Goal: Task Accomplishment & Management: Manage account settings

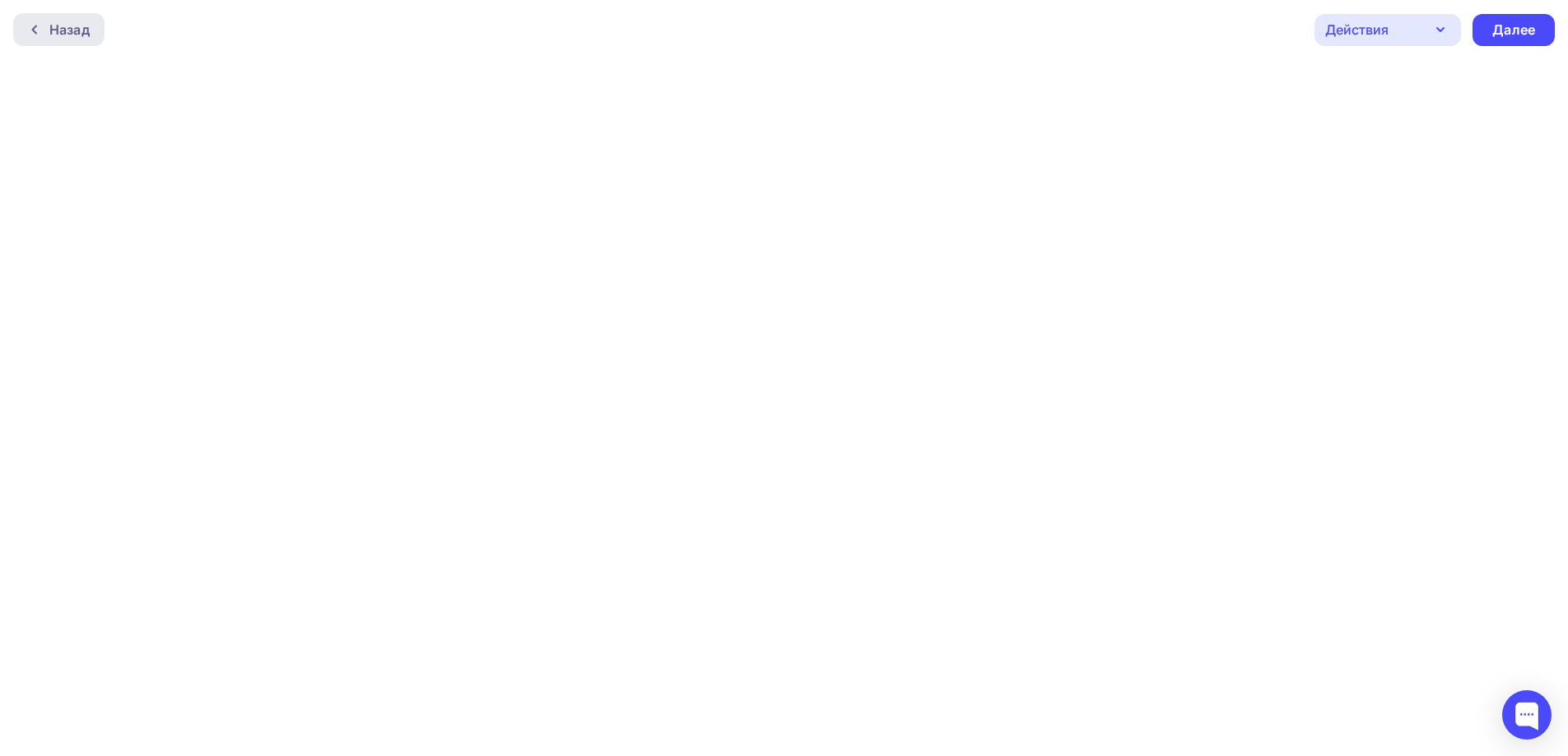
click at [69, 33] on div "Назад" at bounding box center [69, 29] width 40 height 20
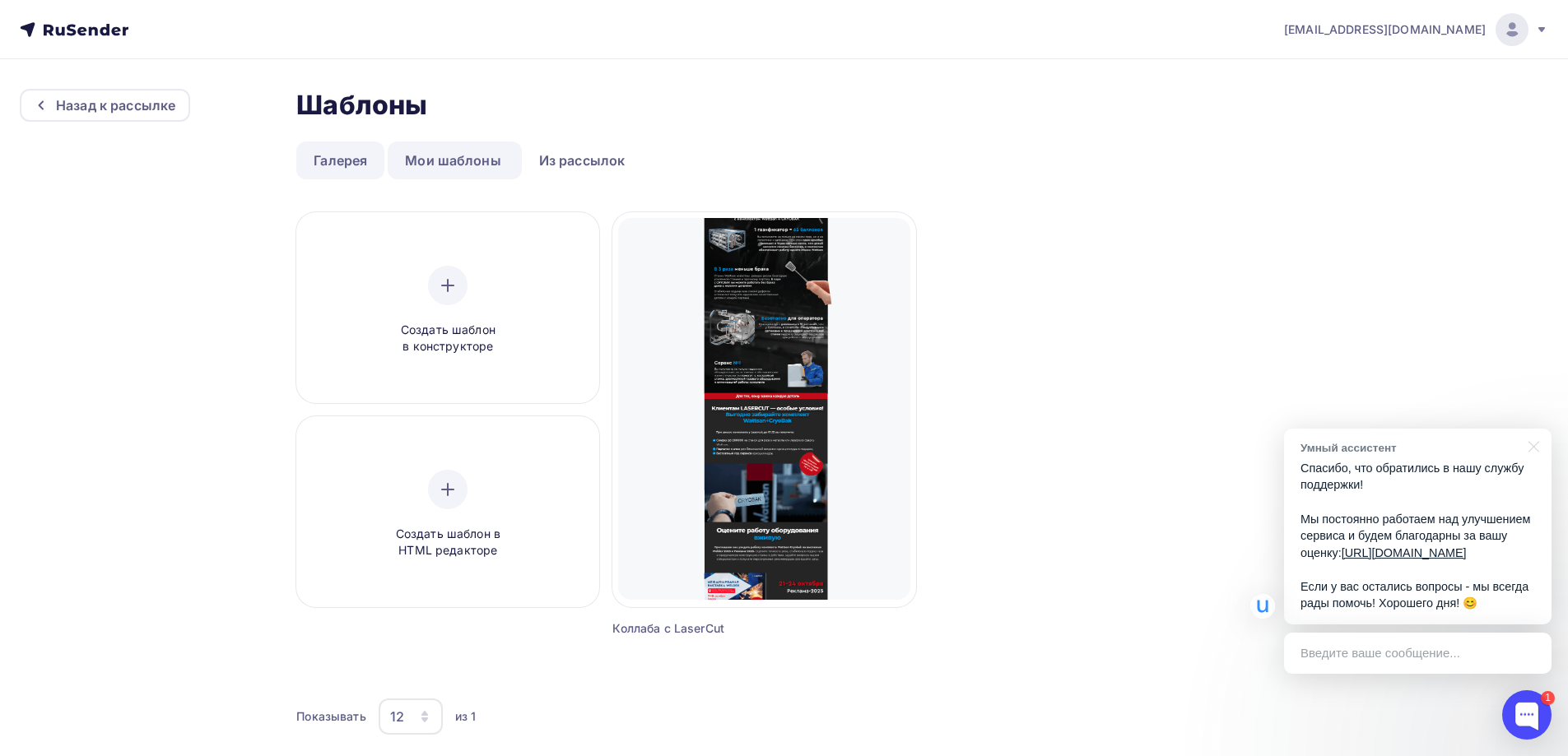
click at [362, 158] on link "Галерея" at bounding box center [340, 161] width 88 height 38
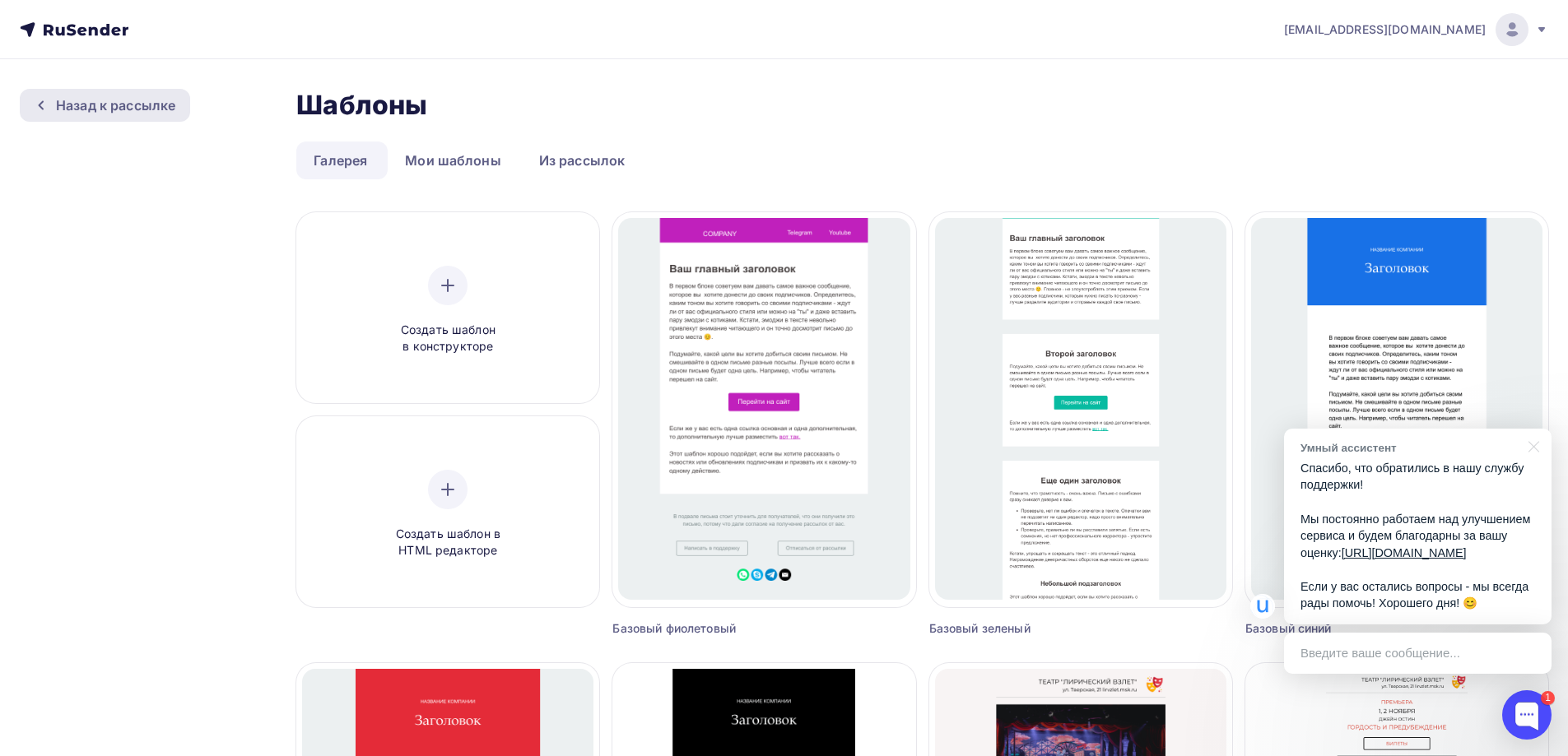
click at [133, 109] on div "Назад к рассылке" at bounding box center [115, 105] width 119 height 20
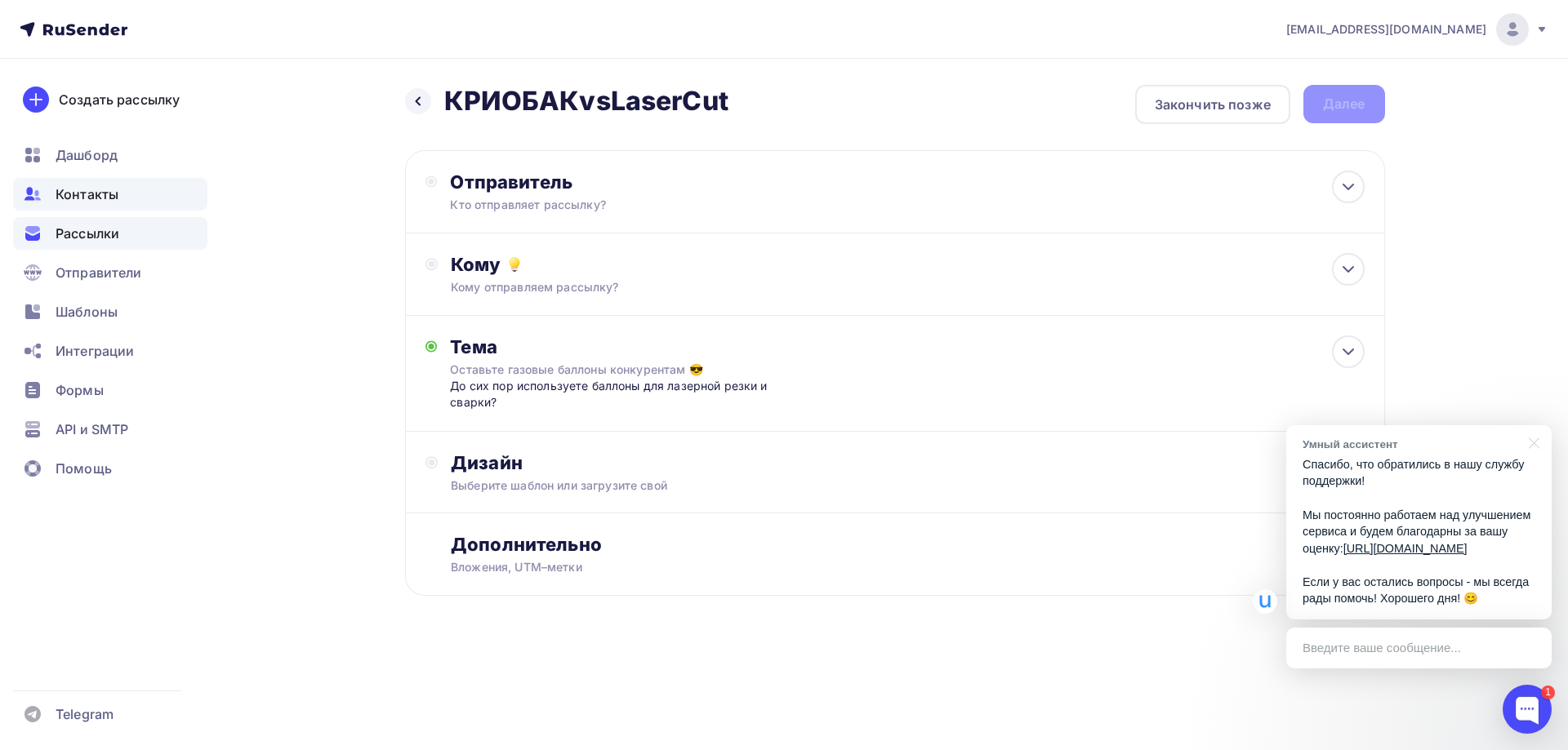
click at [100, 197] on span "Контакты" at bounding box center [87, 193] width 63 height 20
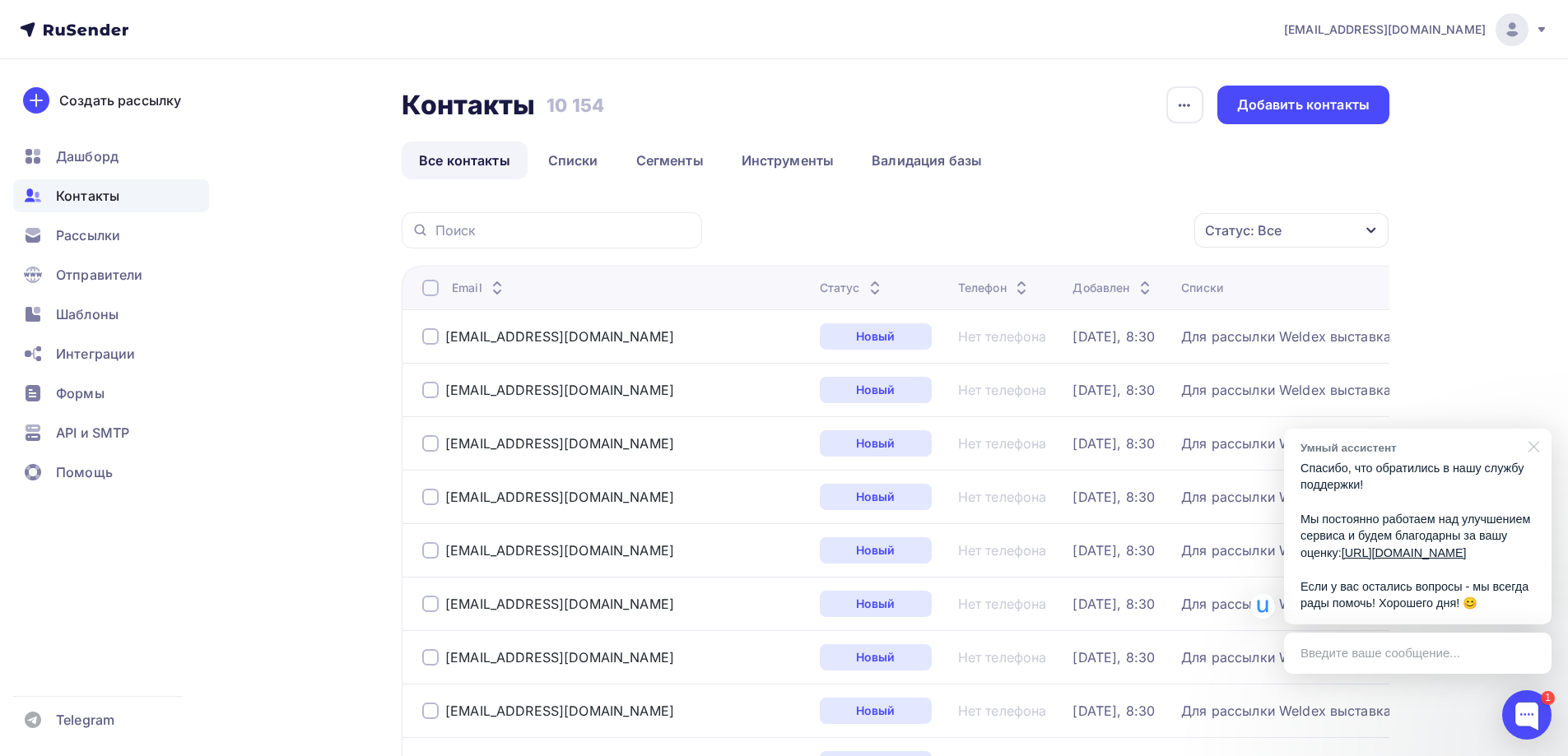
click at [1529, 431] on div at bounding box center [1530, 445] width 41 height 33
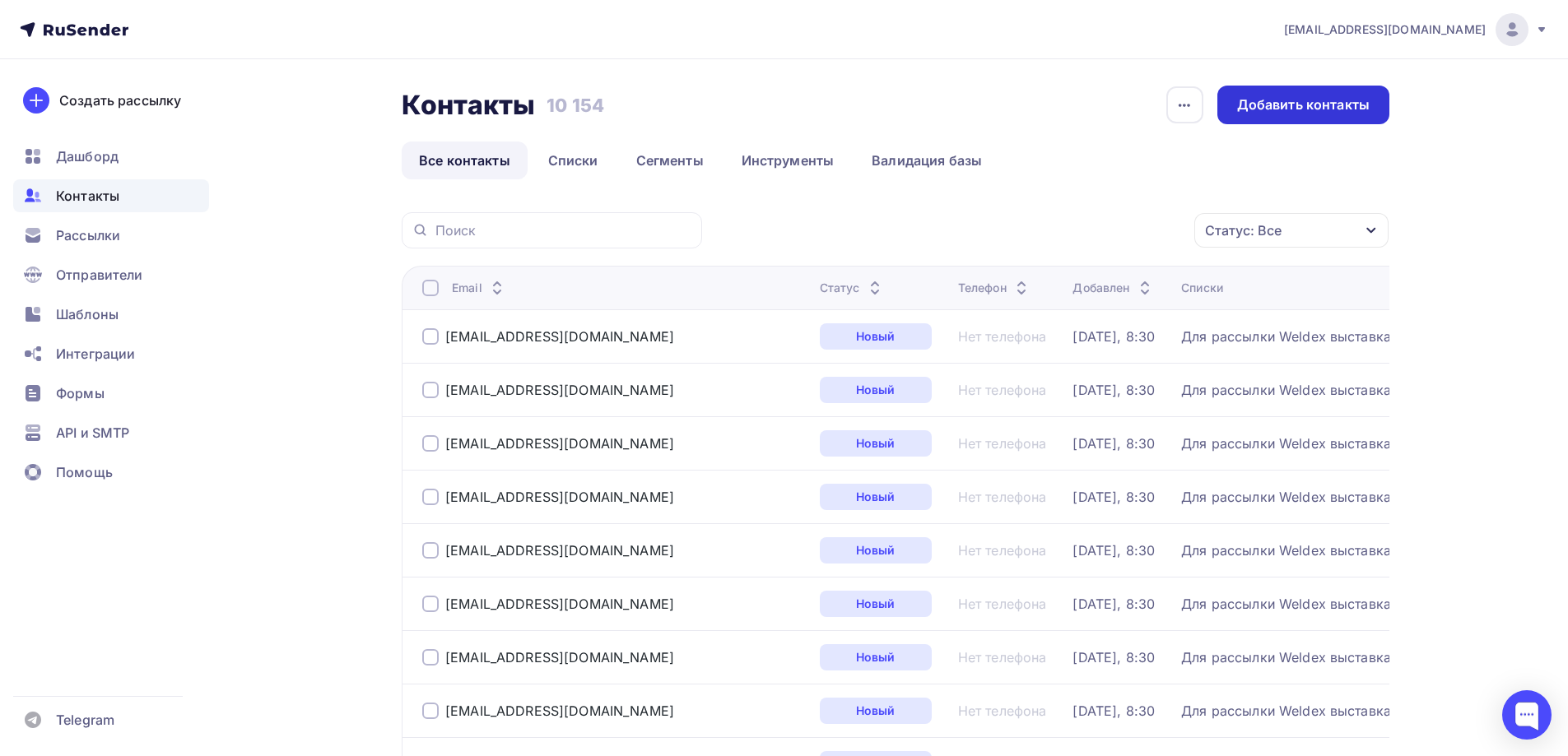
click at [1284, 111] on div "Добавить контакты" at bounding box center [1303, 105] width 132 height 19
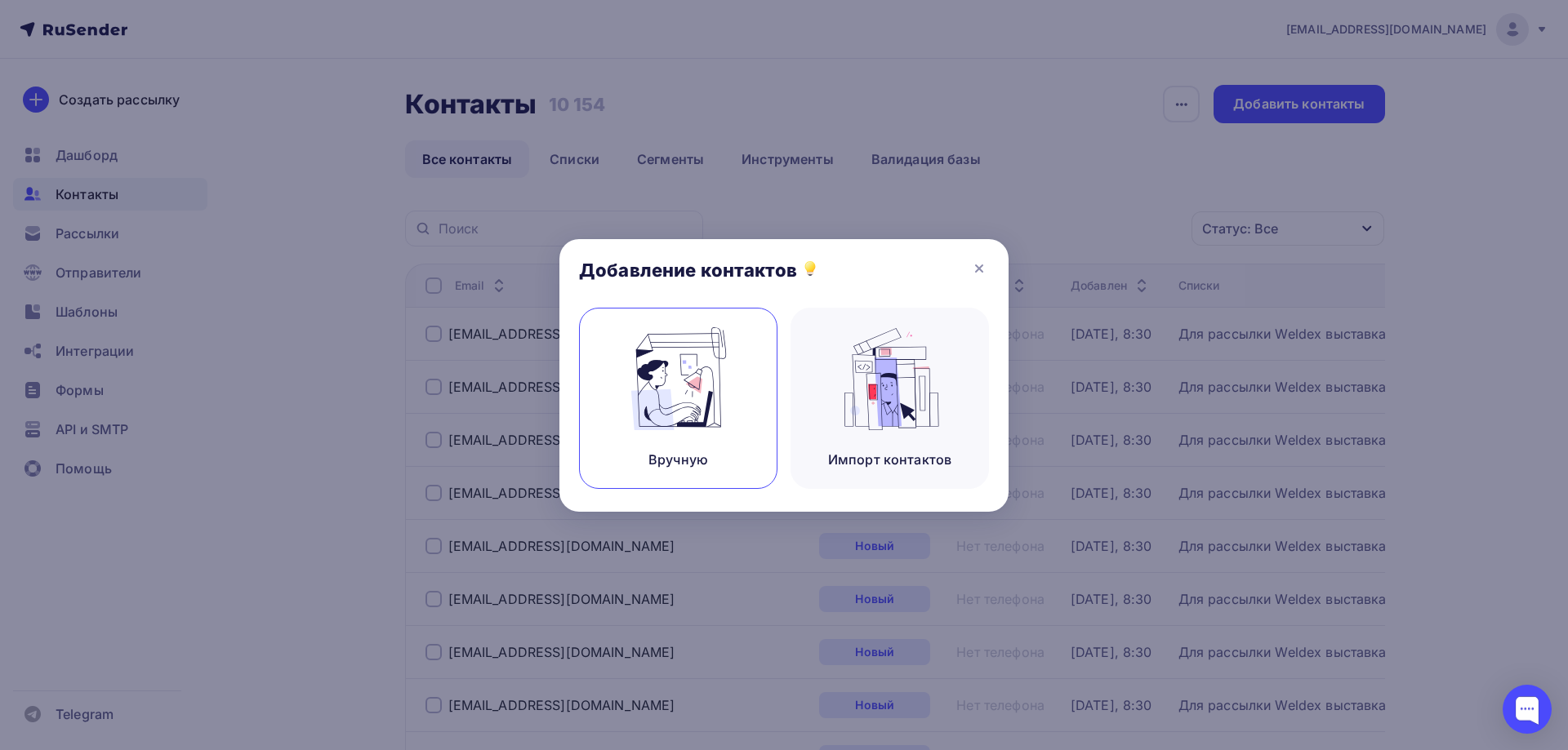
click at [717, 386] on div "Вручную" at bounding box center [678, 398] width 198 height 181
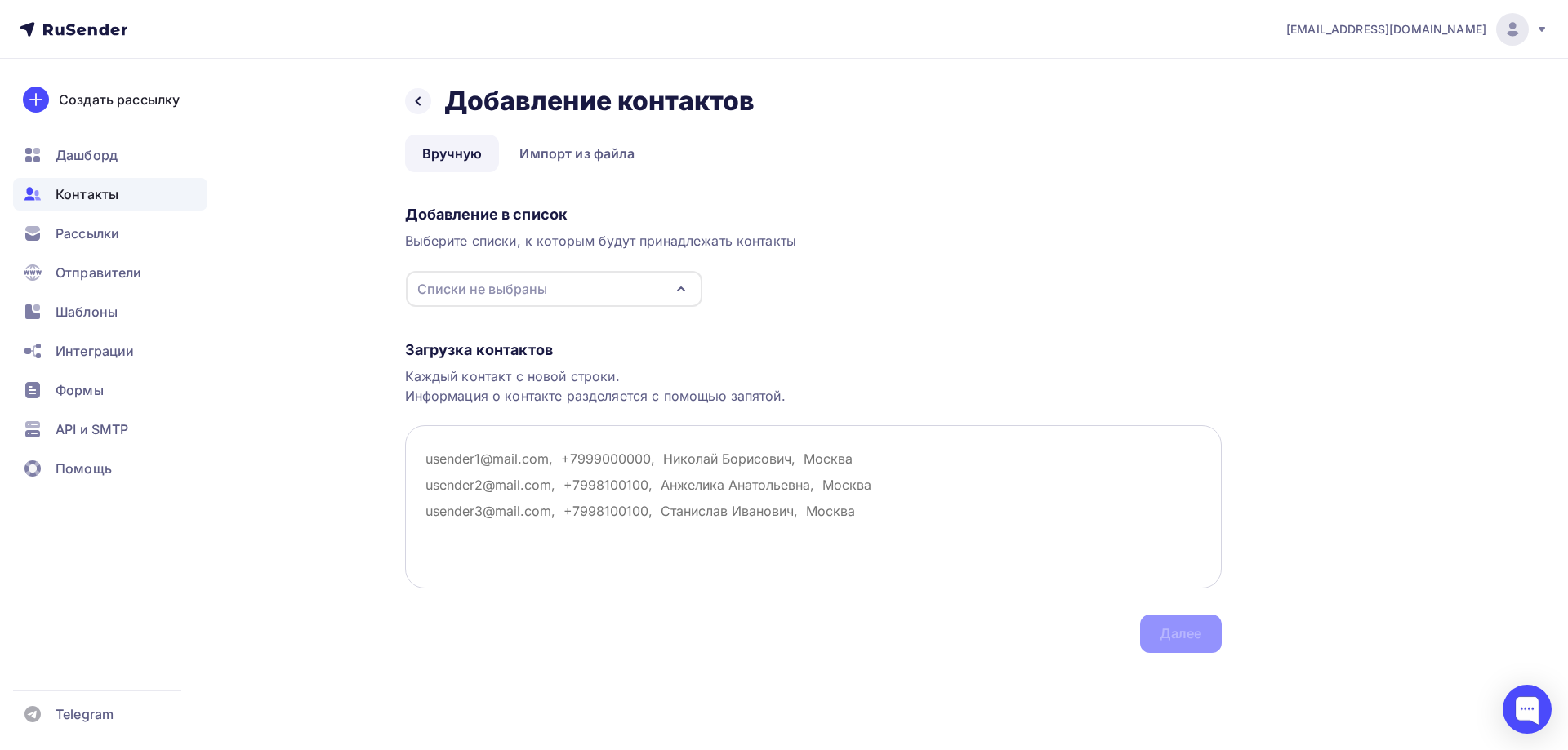
click at [556, 475] on textarea at bounding box center [813, 507] width 817 height 163
paste textarea "[EMAIL_ADDRESS][DOMAIN_NAME] [PERSON_NAME][EMAIL_ADDRESS][DOMAIN_NAME] [EMAIL_A…"
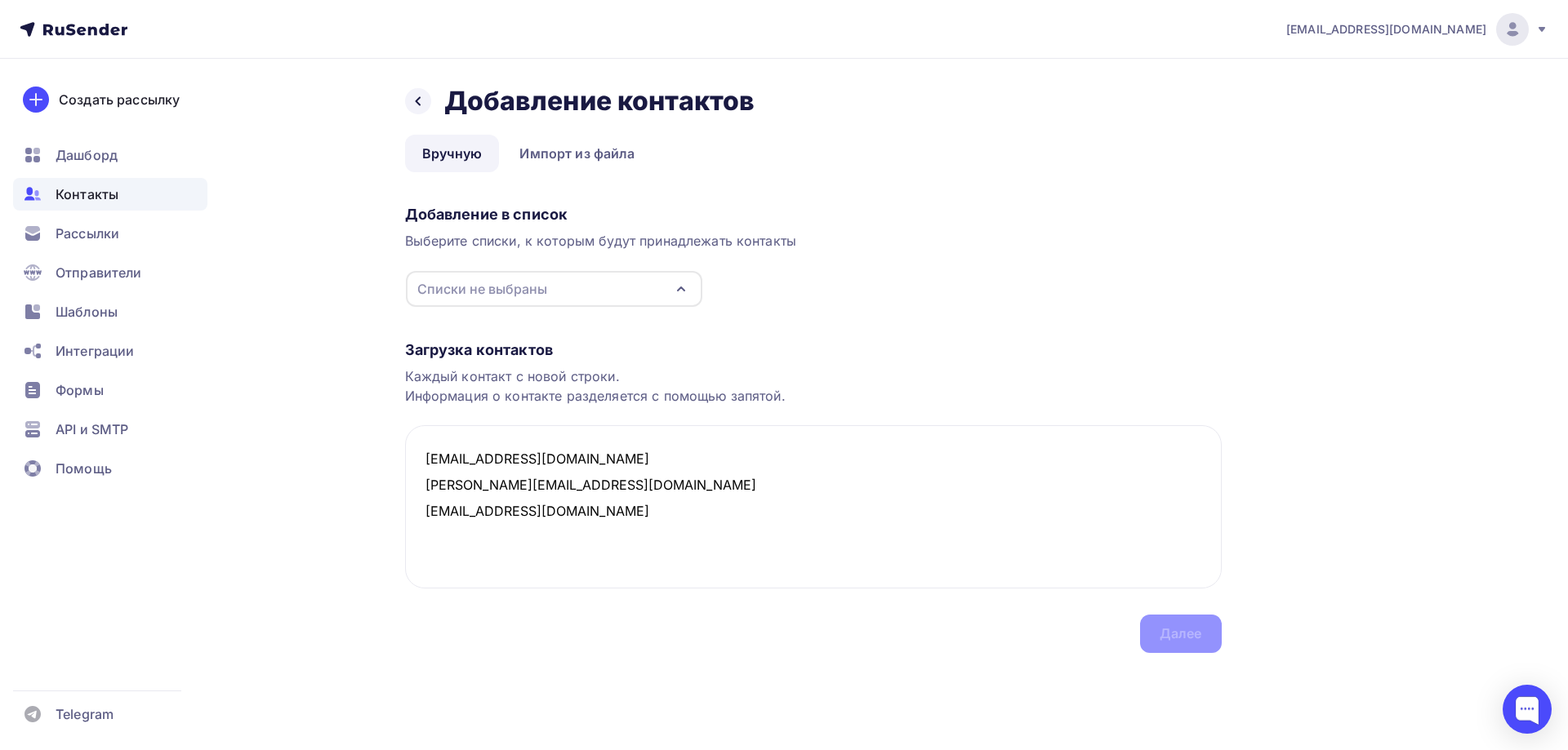
type textarea "[EMAIL_ADDRESS][DOMAIN_NAME] [PERSON_NAME][EMAIL_ADDRESS][DOMAIN_NAME] [EMAIL_A…"
